Goal: Find specific page/section: Find specific page/section

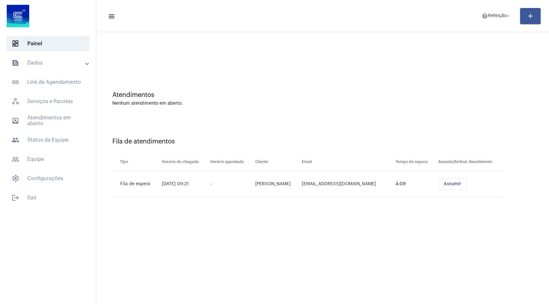
click at [55, 65] on mat-panel-title "text_snippet_outlined Dados" at bounding box center [49, 63] width 74 height 8
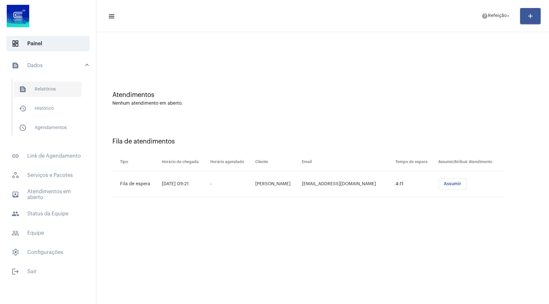
click at [55, 93] on span "text_snippet_outlined Relatórios" at bounding box center [48, 88] width 68 height 15
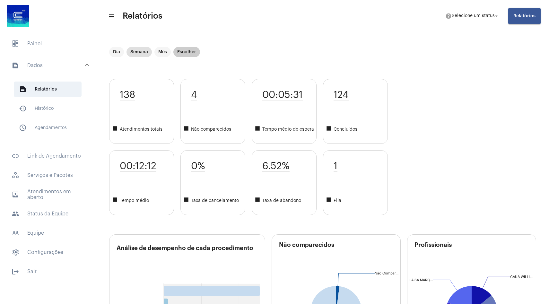
click at [191, 53] on mat-chip "Escolher" at bounding box center [186, 52] width 27 height 10
click at [527, 15] on span "Relatórios" at bounding box center [524, 16] width 22 height 4
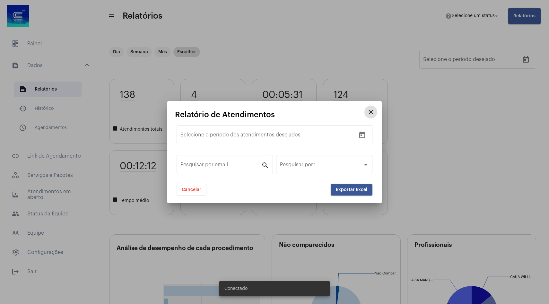
click at [371, 111] on mat-icon "close" at bounding box center [371, 112] width 8 height 8
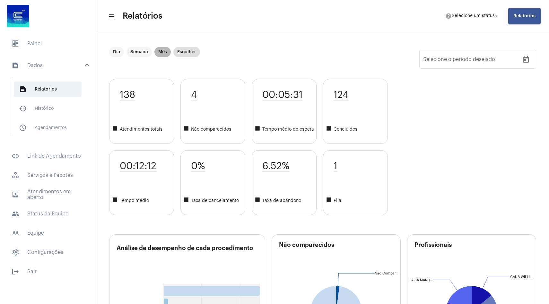
click at [160, 53] on mat-chip "Mês" at bounding box center [162, 52] width 16 height 10
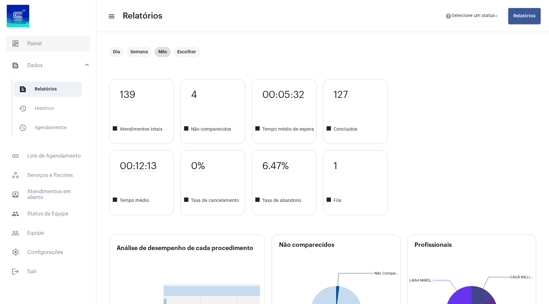
click at [58, 47] on span "dashboard Painel" at bounding box center [47, 43] width 83 height 15
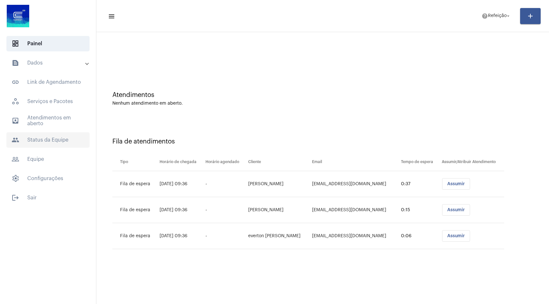
click at [52, 144] on span "people Status da Equipe" at bounding box center [47, 139] width 83 height 15
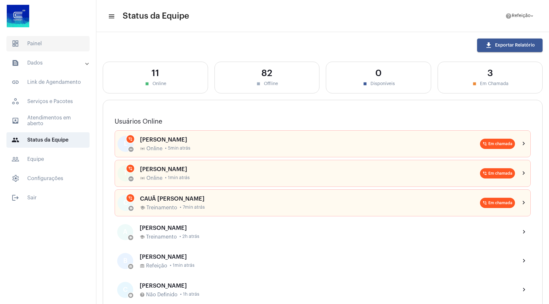
click at [39, 49] on span "dashboard Painel" at bounding box center [47, 43] width 83 height 15
